Goal: Transaction & Acquisition: Purchase product/service

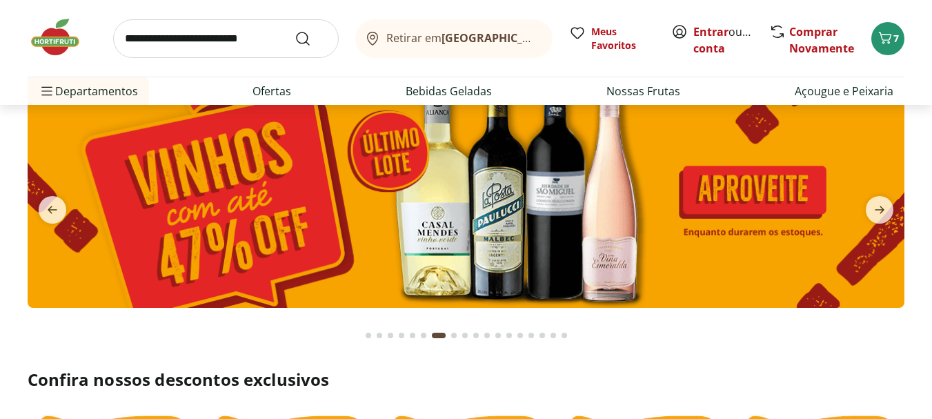
scroll to position [69, 0]
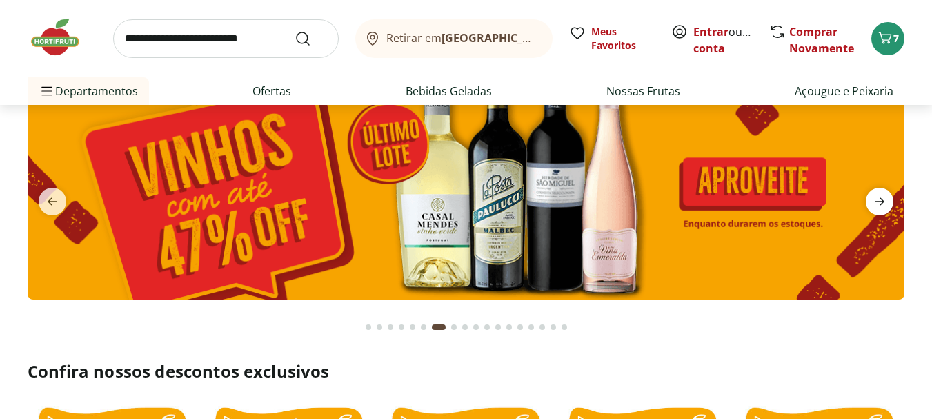
click at [884, 201] on icon "next" at bounding box center [880, 202] width 10 height 8
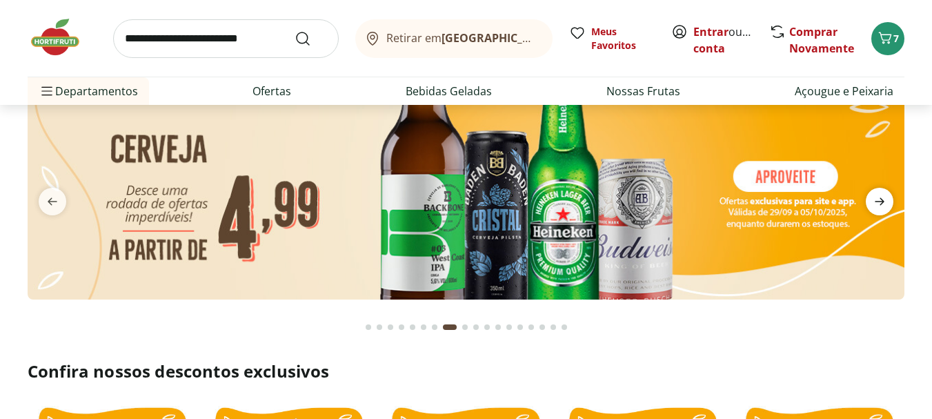
click at [884, 201] on icon "next" at bounding box center [880, 202] width 10 height 8
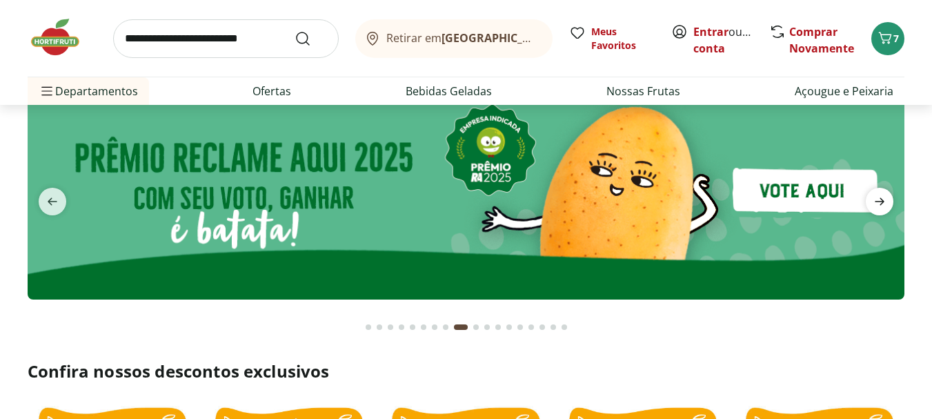
click at [884, 201] on icon "next" at bounding box center [880, 202] width 10 height 8
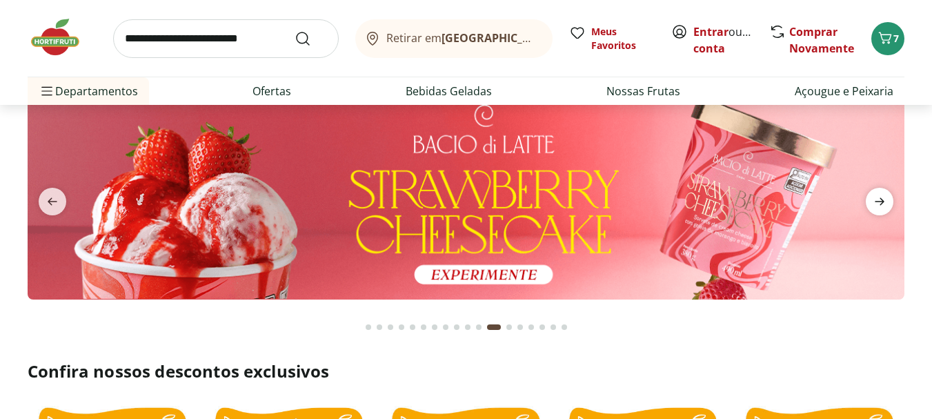
click at [884, 203] on icon "next" at bounding box center [880, 202] width 10 height 8
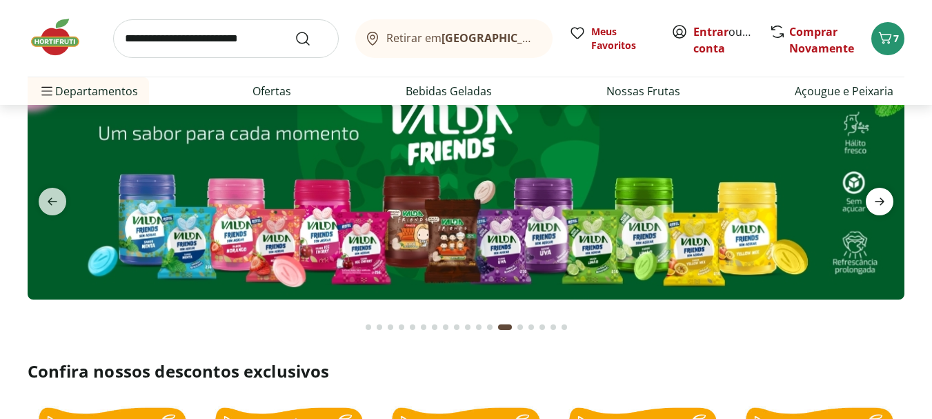
click at [884, 203] on icon "next" at bounding box center [880, 202] width 10 height 8
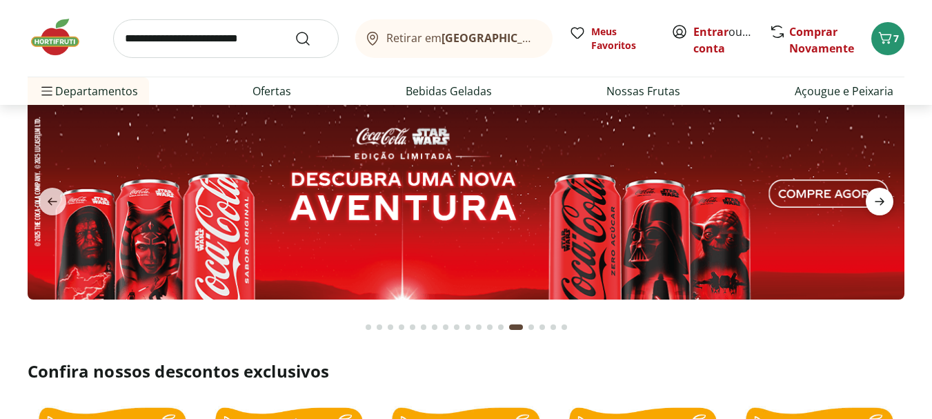
click at [884, 203] on icon "next" at bounding box center [880, 202] width 10 height 8
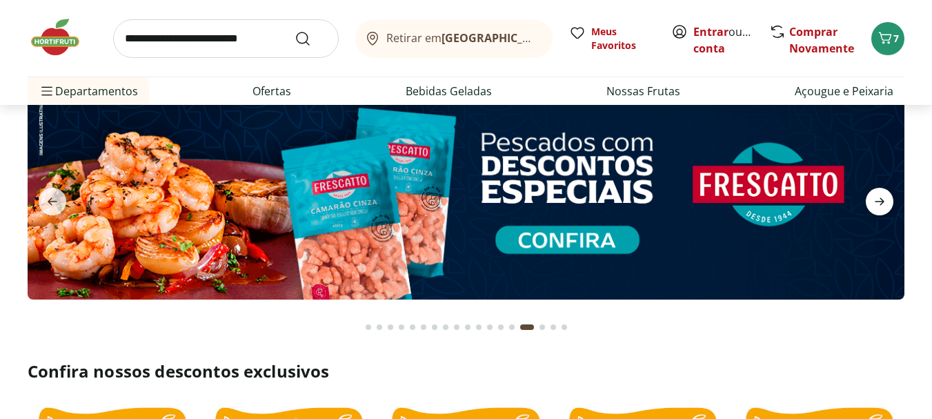
click at [884, 203] on icon "next" at bounding box center [880, 202] width 10 height 8
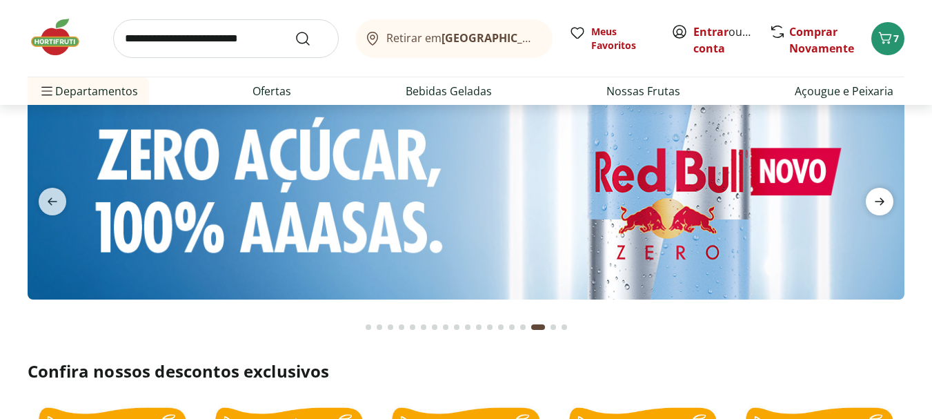
click at [884, 203] on icon "next" at bounding box center [880, 202] width 10 height 8
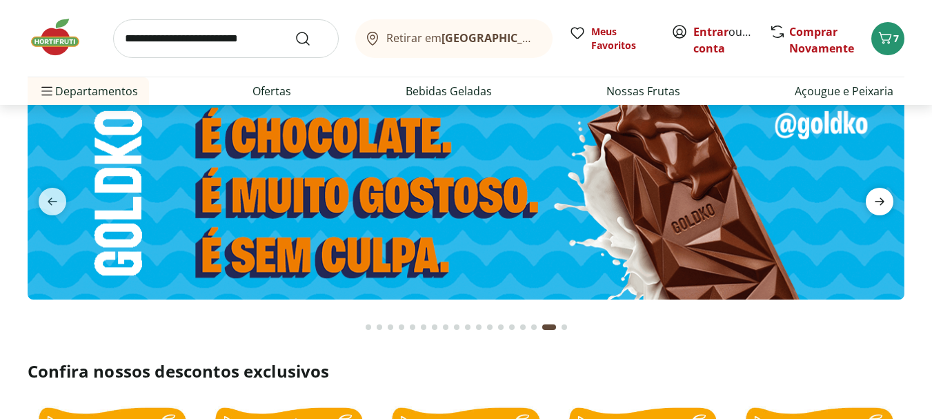
click at [884, 203] on icon "next" at bounding box center [880, 202] width 10 height 8
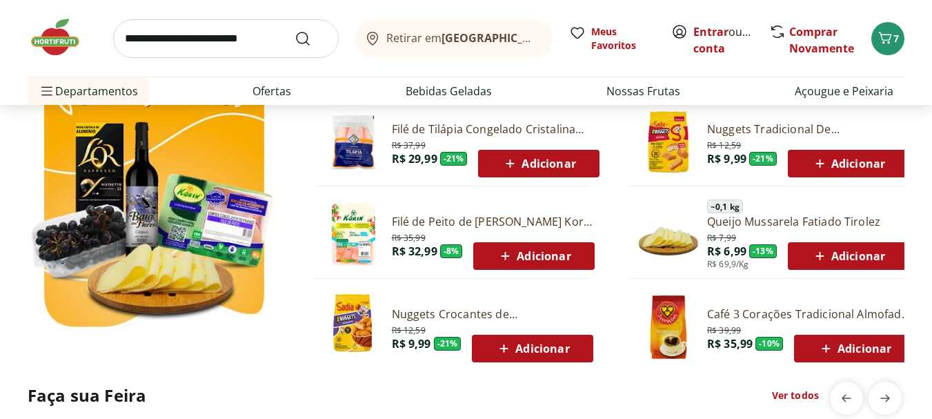
scroll to position [828, 0]
